Goal: Task Accomplishment & Management: Manage account settings

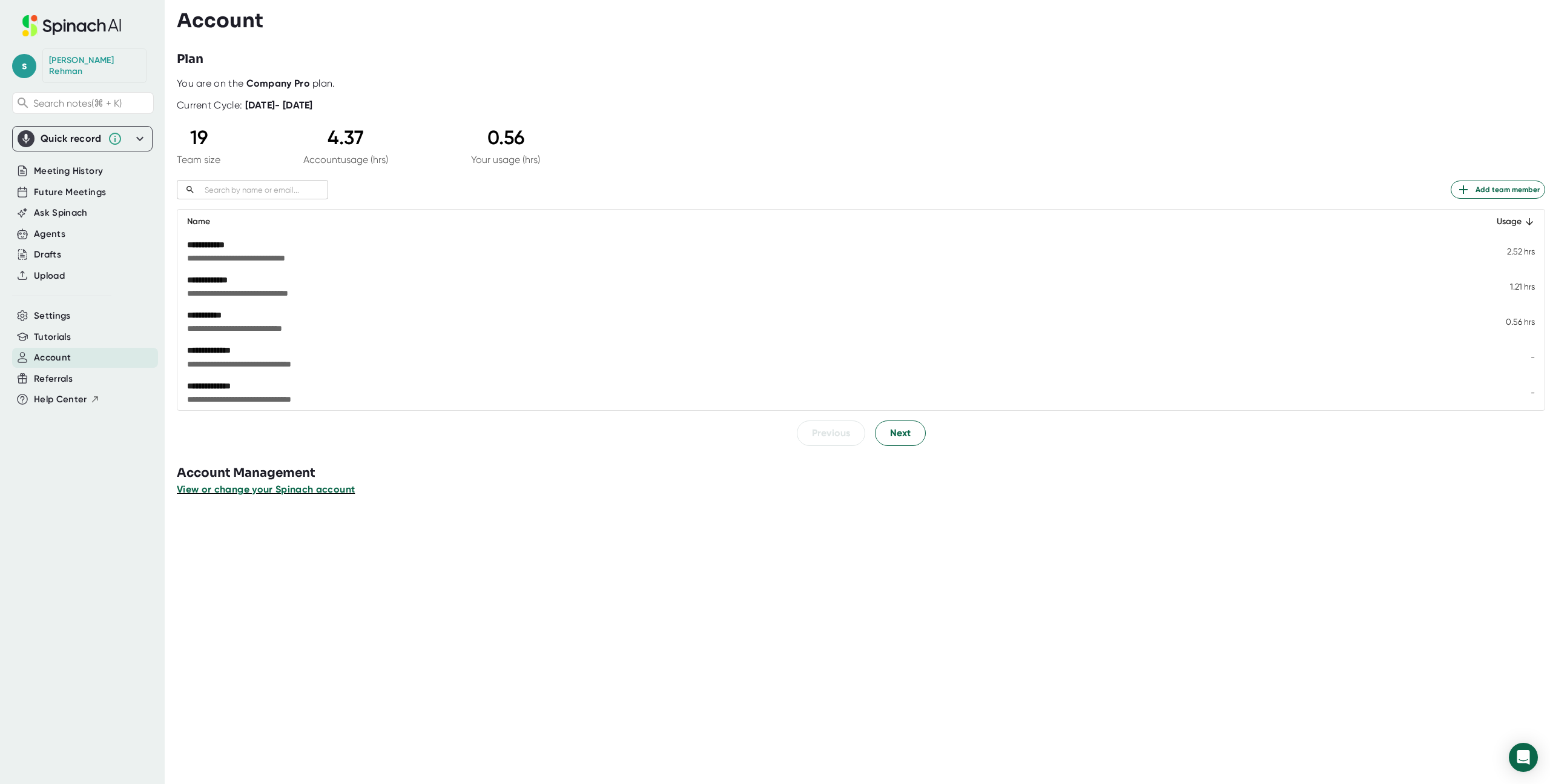
click at [323, 487] on span "View or change your Spinach account" at bounding box center [266, 488] width 178 height 11
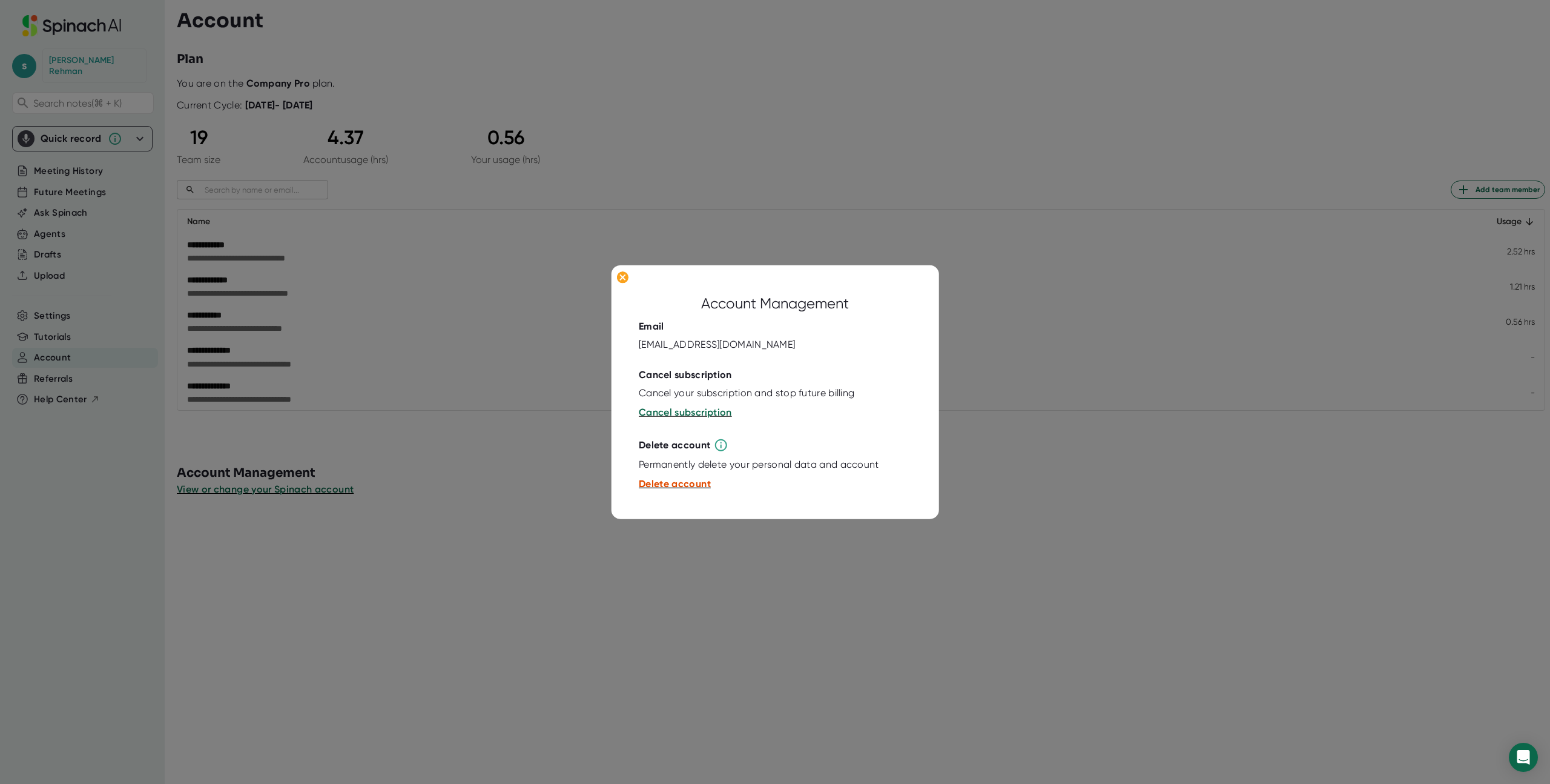
click at [691, 481] on span "Delete account" at bounding box center [675, 483] width 72 height 11
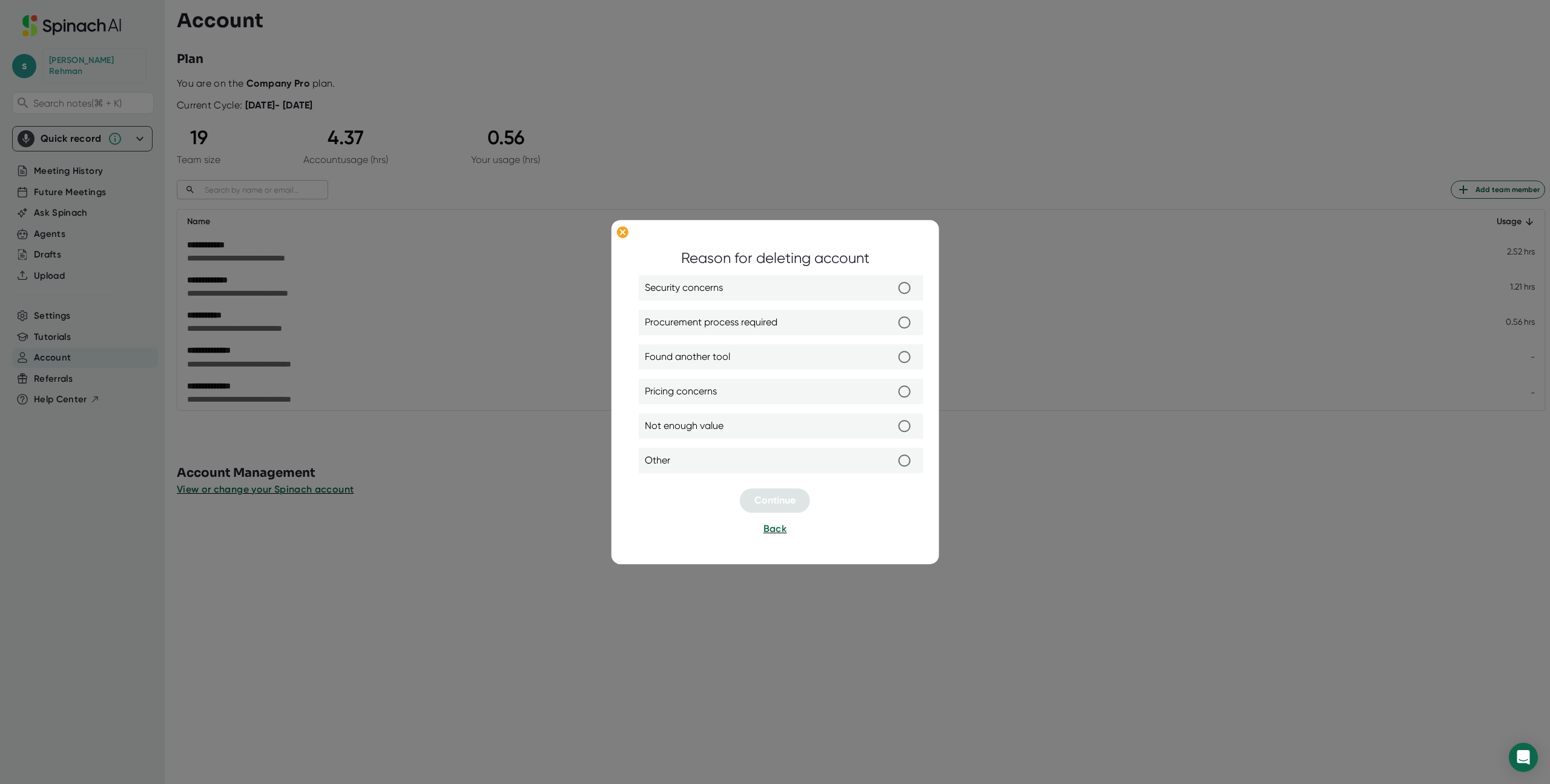
click at [715, 425] on span "Not enough value" at bounding box center [685, 426] width 79 height 15
click at [892, 425] on input "Not enough value" at bounding box center [905, 426] width 26 height 26
radio input "true"
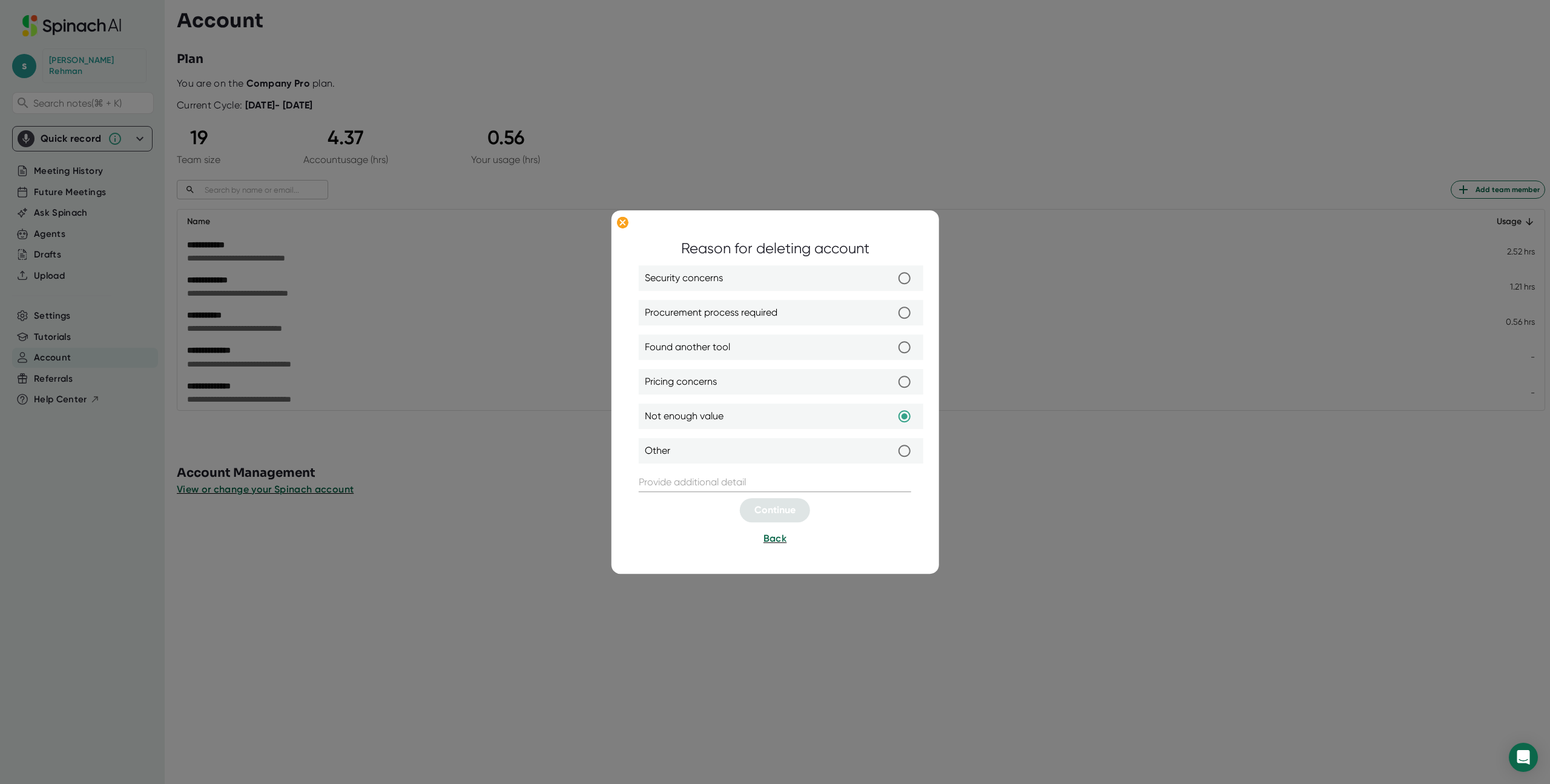
click at [714, 476] on input "text" at bounding box center [775, 482] width 273 height 20
click at [644, 479] on input "text" at bounding box center [775, 482] width 273 height 20
type input "NA"
click at [759, 506] on span "Continue" at bounding box center [775, 510] width 41 height 11
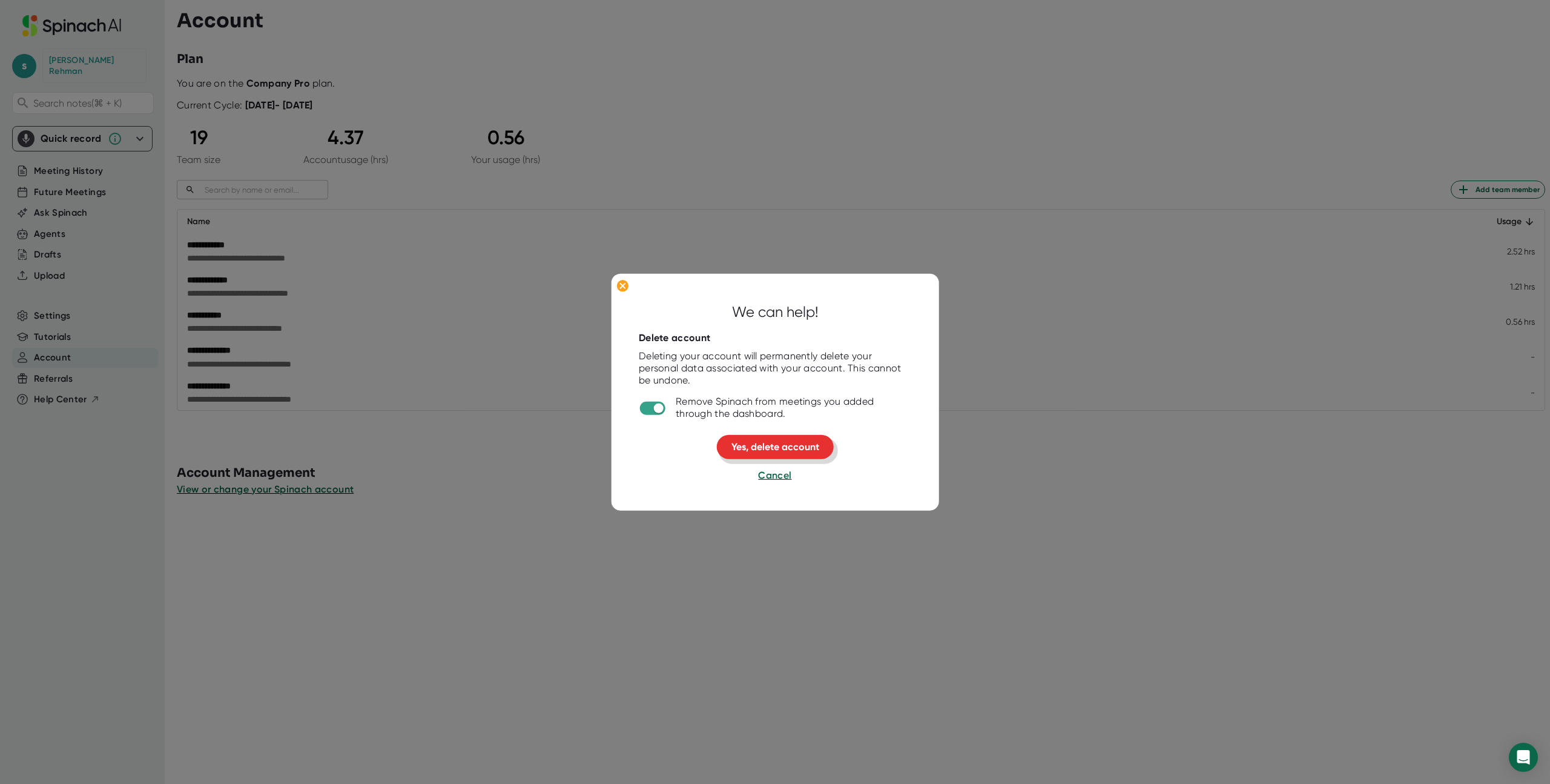
click at [769, 449] on span "Yes, delete account" at bounding box center [775, 446] width 87 height 11
